Goal: Task Accomplishment & Management: Use online tool/utility

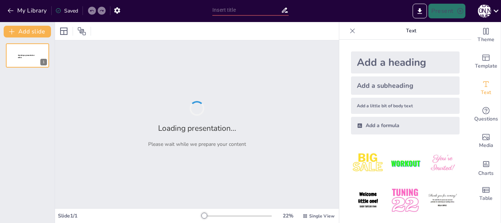
type input "Imported Analizando grandes científicos y sus aportes.pptx"
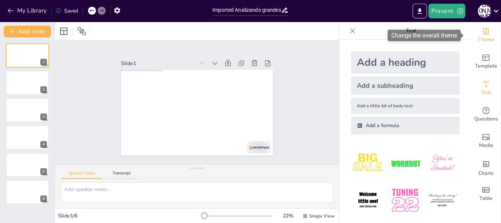
click at [478, 42] on span "Theme" at bounding box center [486, 40] width 17 height 8
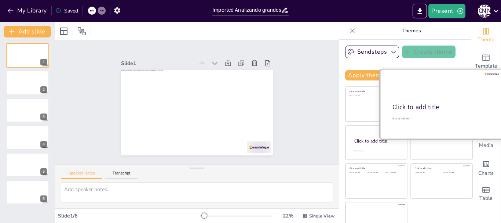
click at [422, 113] on div at bounding box center [441, 103] width 123 height 69
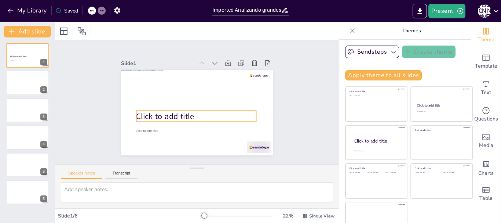
click at [177, 105] on span "Click to add title" at bounding box center [174, 76] width 28 height 58
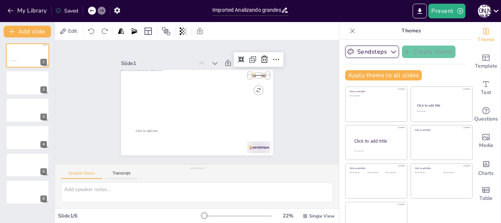
click at [254, 71] on div "Click to add text" at bounding box center [196, 91] width 160 height 101
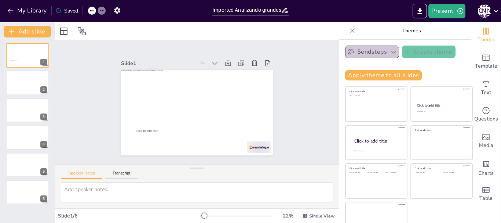
click at [370, 48] on button "Sendsteps" at bounding box center [372, 52] width 54 height 12
click at [390, 53] on icon "button" at bounding box center [393, 51] width 7 height 7
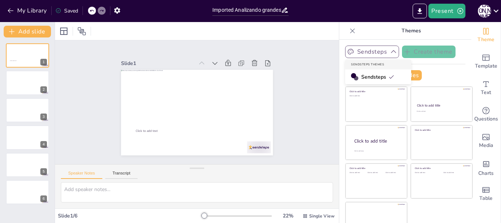
click at [390, 53] on icon "button" at bounding box center [393, 51] width 7 height 7
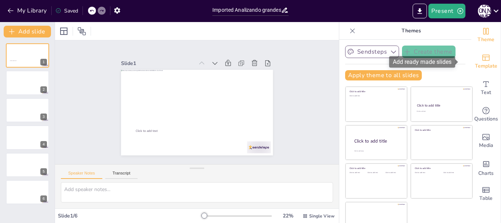
click at [475, 63] on span "Template" at bounding box center [486, 66] width 22 height 8
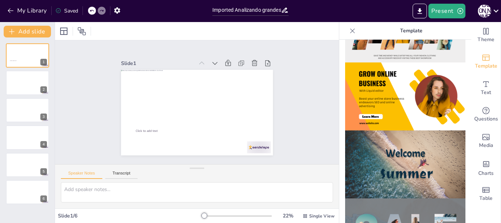
scroll to position [190, 0]
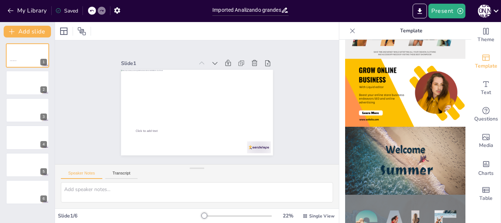
click at [419, 98] on img at bounding box center [405, 93] width 120 height 68
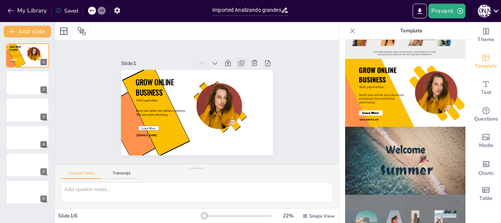
click at [144, 109] on icon at bounding box center [139, 114] width 10 height 10
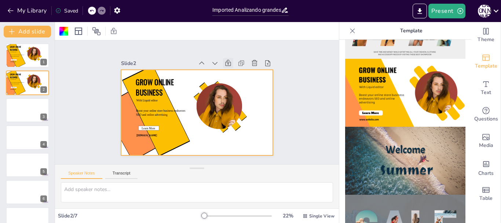
click at [242, 111] on icon at bounding box center [246, 115] width 8 height 8
click at [154, 110] on icon at bounding box center [149, 115] width 10 height 10
click at [134, 118] on icon at bounding box center [130, 121] width 7 height 7
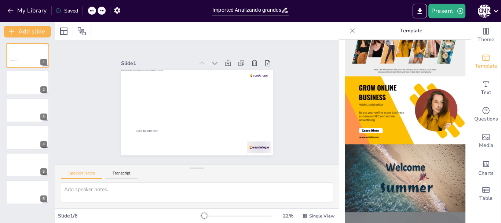
scroll to position [171, 0]
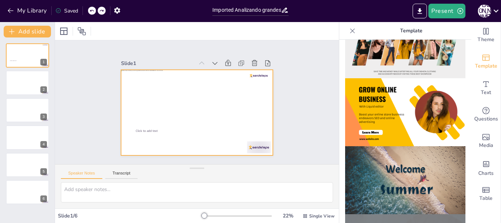
click at [229, 109] on div at bounding box center [204, 109] width 165 height 170
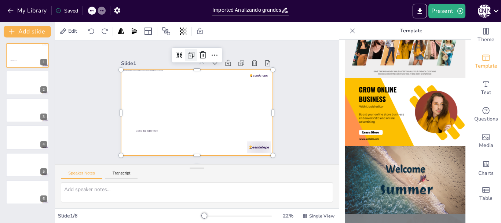
click at [196, 52] on icon at bounding box center [201, 55] width 10 height 10
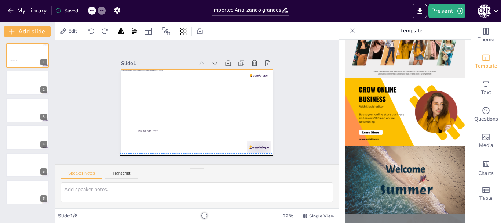
click at [171, 104] on div at bounding box center [197, 92] width 152 height 86
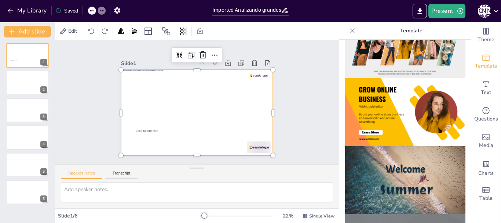
click at [368, 113] on img at bounding box center [405, 112] width 120 height 68
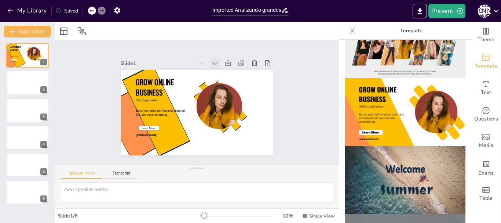
click at [235, 98] on icon at bounding box center [240, 103] width 10 height 10
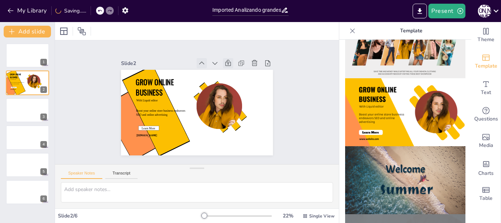
click at [232, 107] on icon at bounding box center [236, 111] width 8 height 8
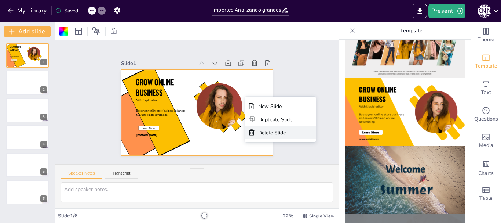
click at [76, 128] on div "Delete Slide" at bounding box center [43, 126] width 65 height 52
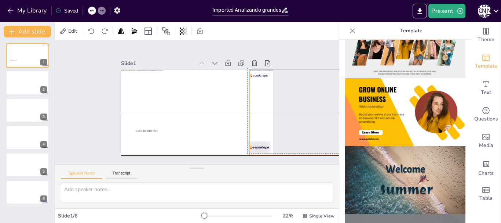
drag, startPoint x: 199, startPoint y: 98, endPoint x: 327, endPoint y: 95, distance: 127.8
click at [287, 95] on div "Slide 1 Click to add text Slide 2 Slide 3 Slide 4 Slide 5 Slide 6" at bounding box center [197, 102] width 180 height 304
